Goal: Task Accomplishment & Management: Manage account settings

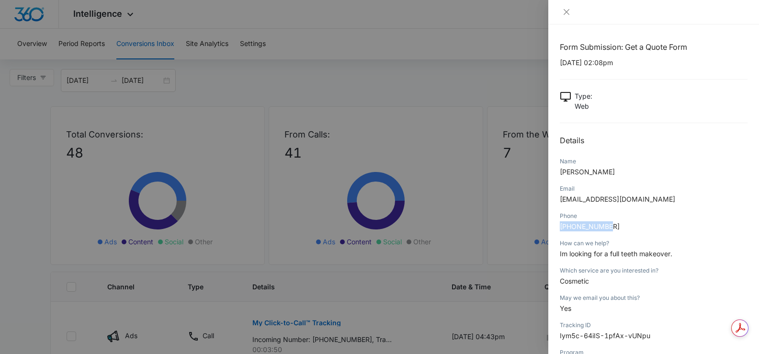
drag, startPoint x: 615, startPoint y: 227, endPoint x: 572, endPoint y: 224, distance: 43.7
click at [558, 230] on div "Form Submission: Get a Quote Form [DATE] 02:08pm Type : Web Details Name [PERSO…" at bounding box center [653, 189] width 211 height 330
copy span "[PHONE_NUMBER]"
drag, startPoint x: 666, startPoint y: 196, endPoint x: 563, endPoint y: 200, distance: 103.5
click at [563, 200] on p "[EMAIL_ADDRESS][DOMAIN_NAME]" at bounding box center [654, 199] width 188 height 10
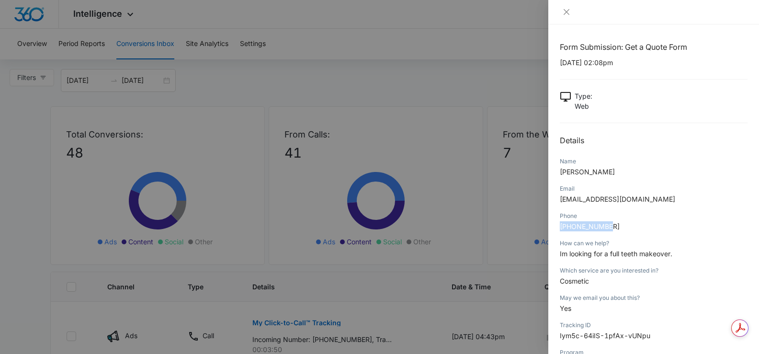
click at [685, 205] on div "Email [EMAIL_ADDRESS][DOMAIN_NAME]" at bounding box center [654, 196] width 188 height 27
drag, startPoint x: 674, startPoint y: 196, endPoint x: 568, endPoint y: 197, distance: 106.8
click at [560, 204] on p "[EMAIL_ADDRESS][DOMAIN_NAME]" at bounding box center [654, 199] width 188 height 10
copy span "[EMAIL_ADDRESS][DOMAIN_NAME]"
click at [571, 15] on button "Close" at bounding box center [566, 12] width 13 height 9
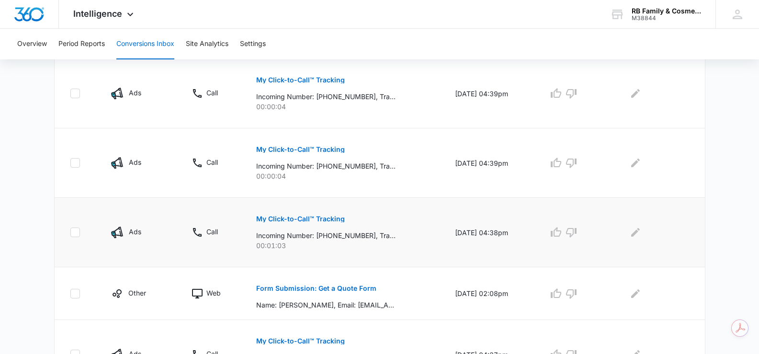
scroll to position [335, 0]
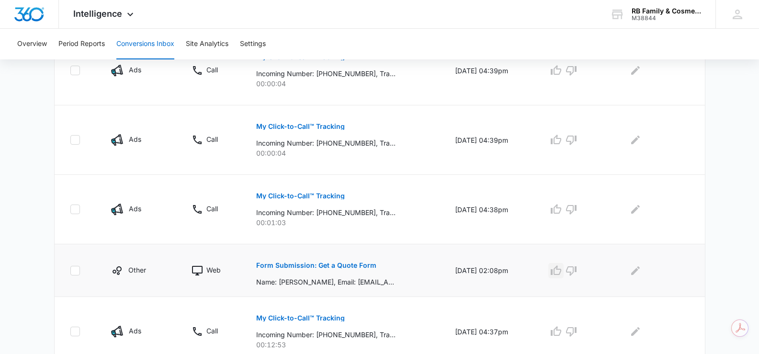
click at [562, 270] on icon "button" at bounding box center [555, 270] width 11 height 11
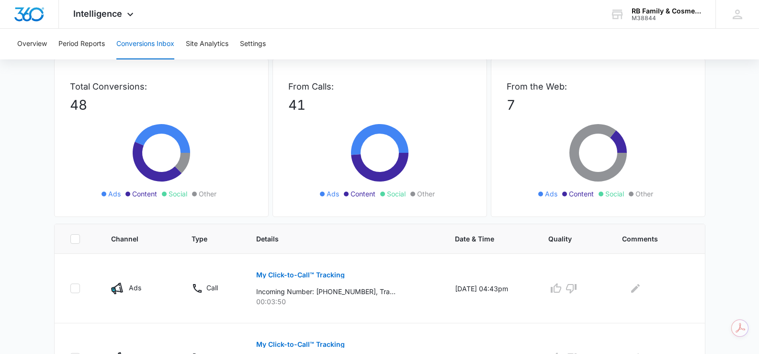
scroll to position [0, 0]
